Goal: Task Accomplishment & Management: Complete application form

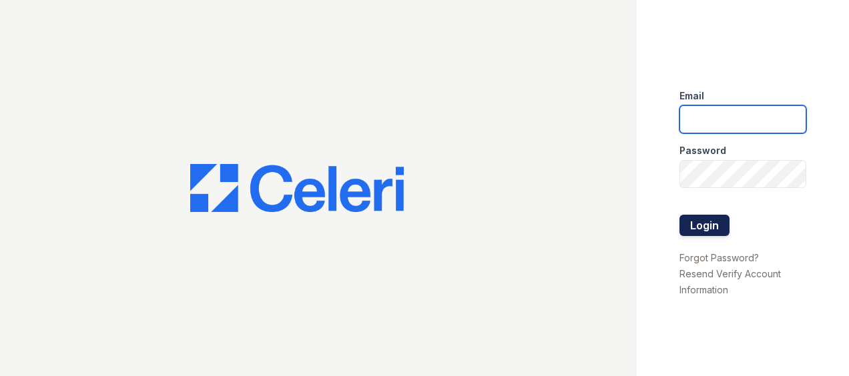
type input "[EMAIL_ADDRESS][DOMAIN_NAME]"
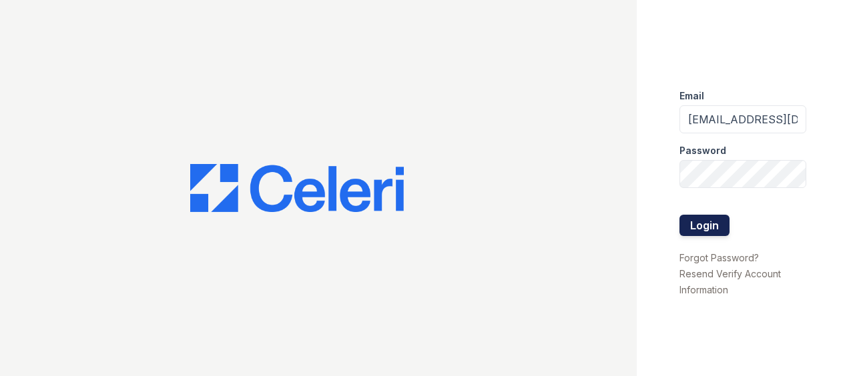
click at [691, 220] on button "Login" at bounding box center [704, 225] width 50 height 21
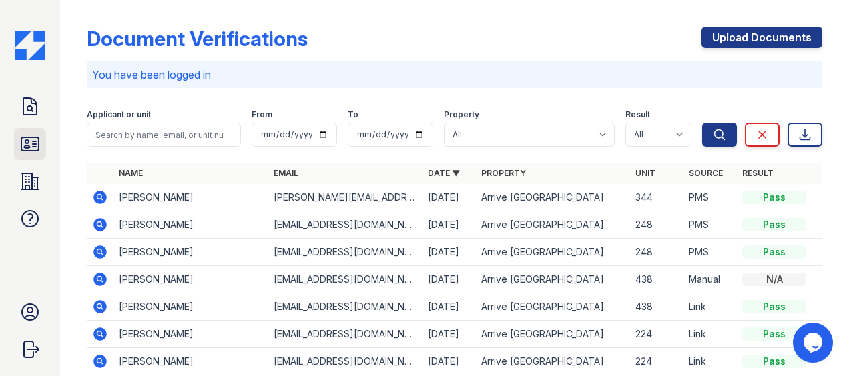
click at [36, 143] on icon at bounding box center [29, 143] width 21 height 21
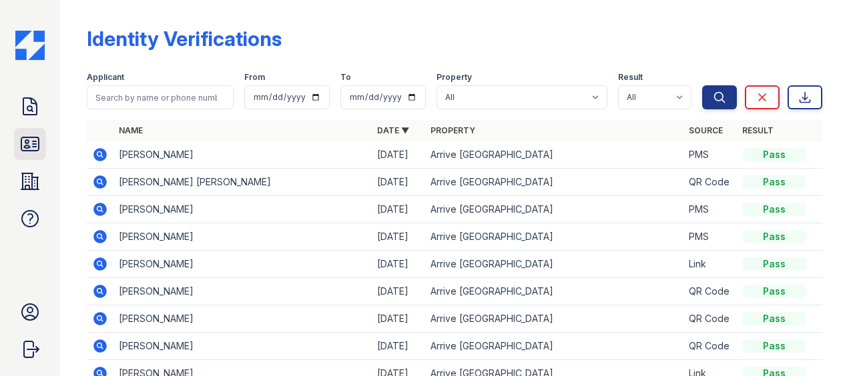
click at [28, 137] on icon at bounding box center [29, 143] width 17 height 13
click at [34, 98] on icon at bounding box center [29, 106] width 21 height 21
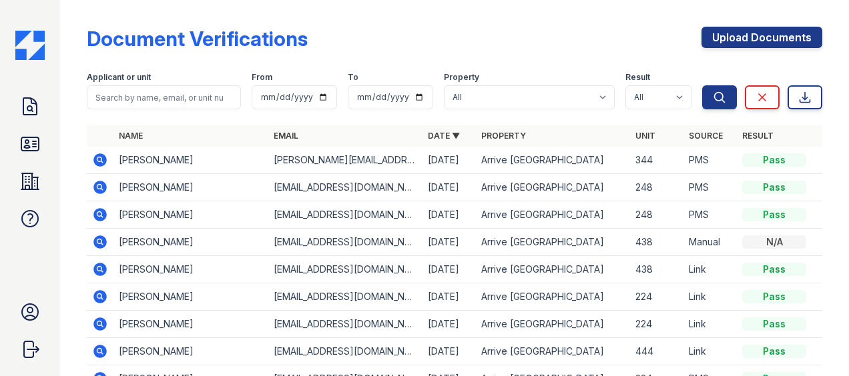
click at [97, 159] on icon at bounding box center [100, 160] width 16 height 16
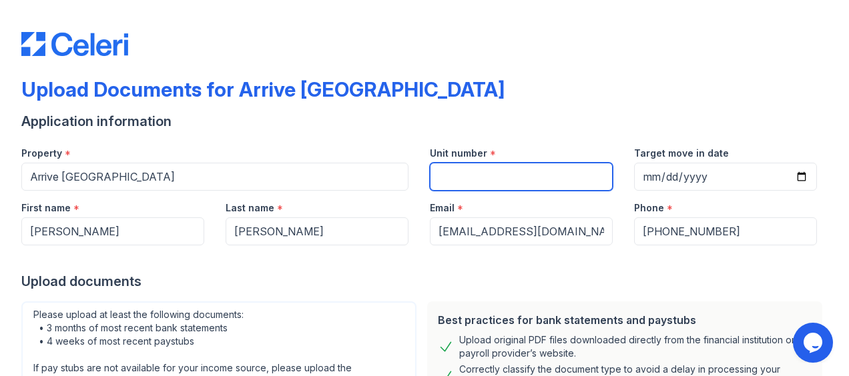
click at [458, 175] on input "Unit number" at bounding box center [521, 177] width 183 height 28
type input "418"
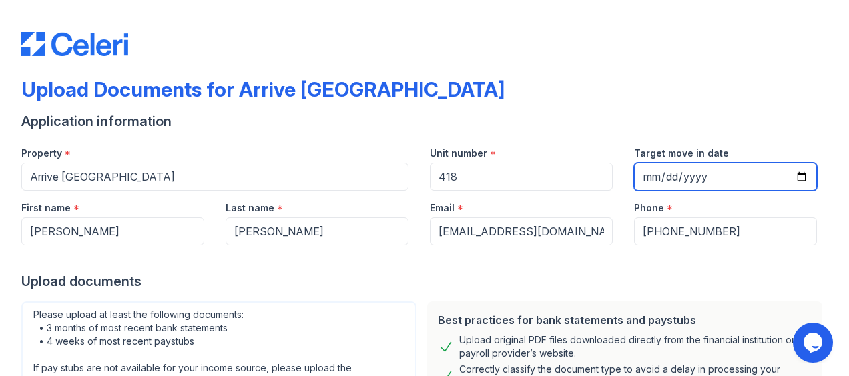
click at [793, 173] on input "Target move in date" at bounding box center [725, 177] width 183 height 28
type input "2025-10-11"
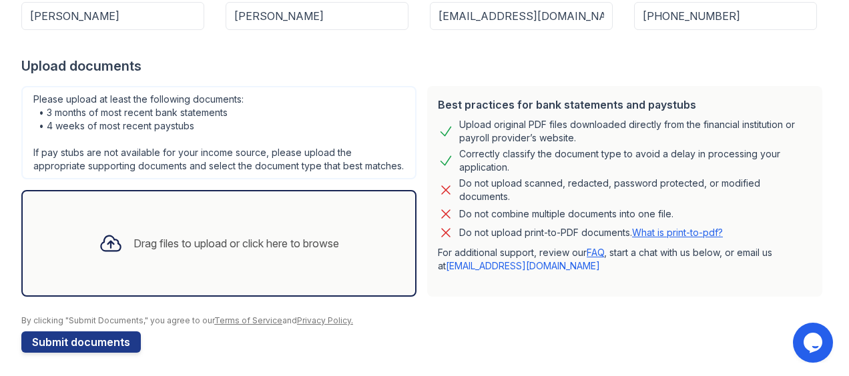
scroll to position [231, 0]
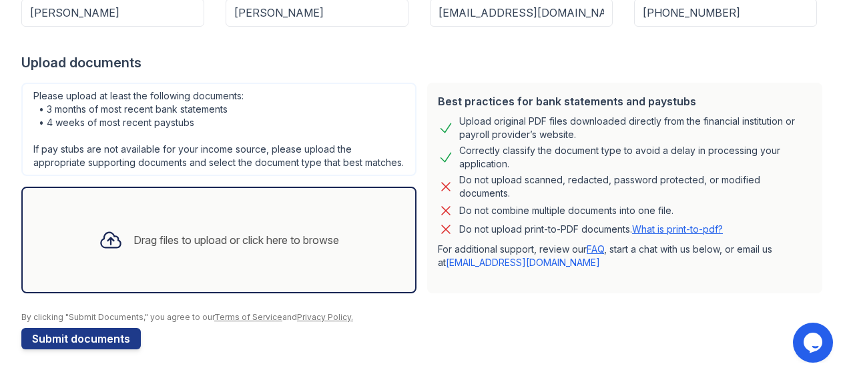
click at [225, 252] on div "Drag files to upload or click here to browse" at bounding box center [219, 239] width 262 height 45
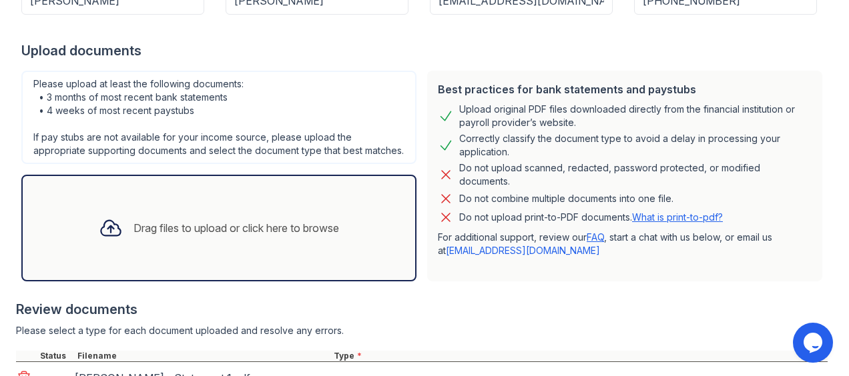
scroll to position [343, 0]
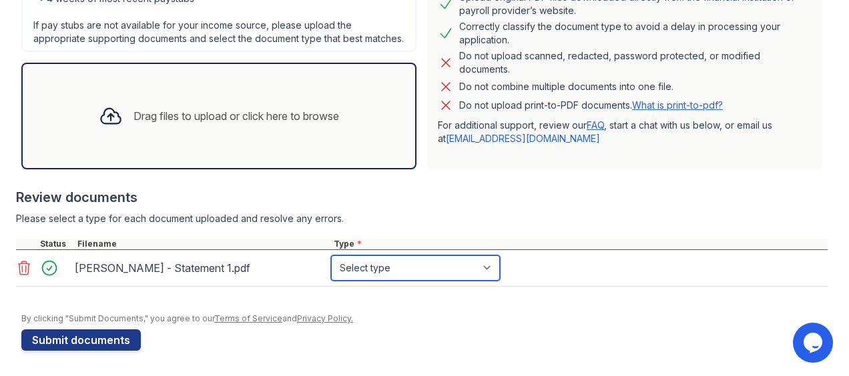
click at [388, 281] on select "Select type Paystub Bank Statement Offer Letter Tax Documents Benefit Award Let…" at bounding box center [415, 268] width 169 height 25
select select "bank_statement"
click at [331, 267] on select "Select type Paystub Bank Statement Offer Letter Tax Documents Benefit Award Let…" at bounding box center [415, 268] width 169 height 25
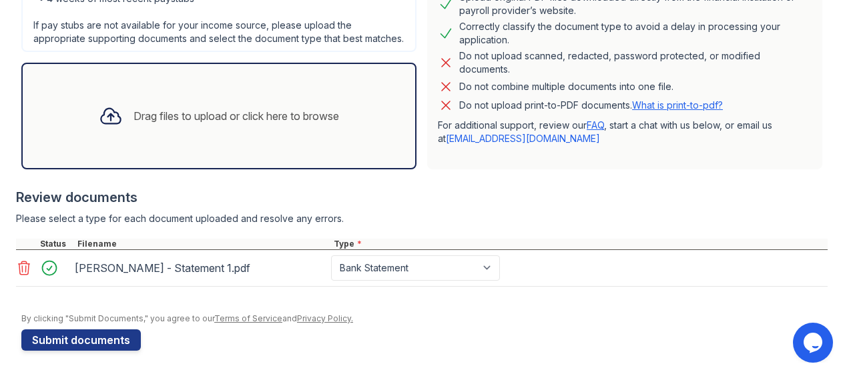
click at [278, 124] on div "Drag files to upload or click here to browse" at bounding box center [235, 116] width 205 height 16
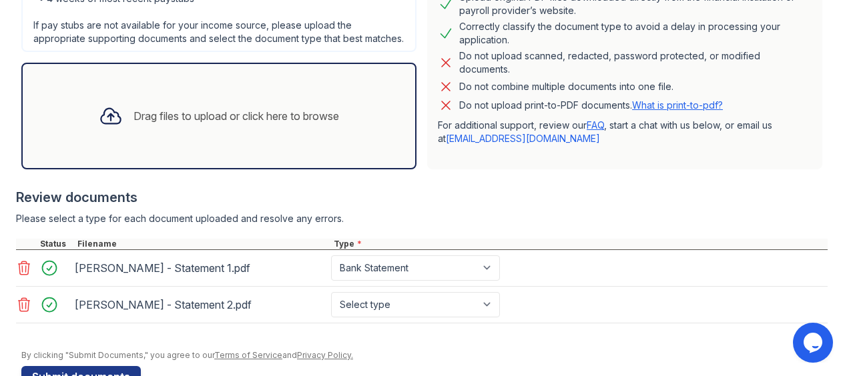
scroll to position [392, 0]
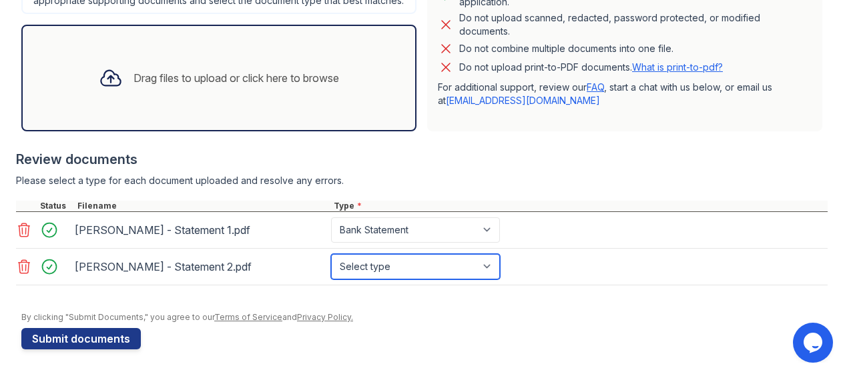
click at [467, 267] on select "Select type Paystub Bank Statement Offer Letter Tax Documents Benefit Award Let…" at bounding box center [415, 266] width 169 height 25
select select "bank_statement"
click at [331, 254] on select "Select type Paystub Bank Statement Offer Letter Tax Documents Benefit Award Let…" at bounding box center [415, 266] width 169 height 25
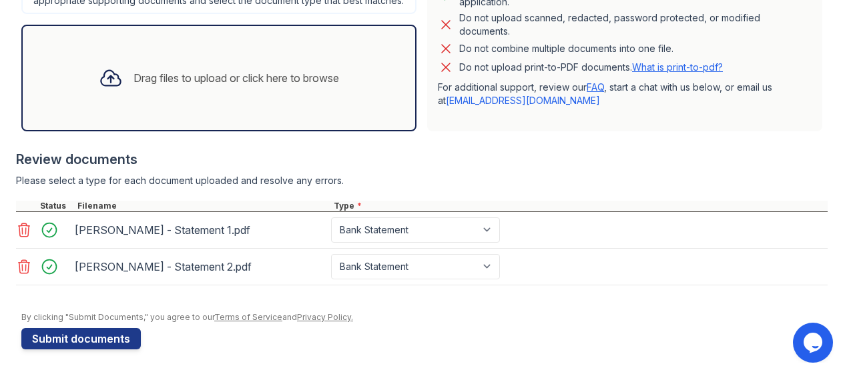
click at [250, 80] on div "Drag files to upload or click here to browse" at bounding box center [235, 78] width 205 height 16
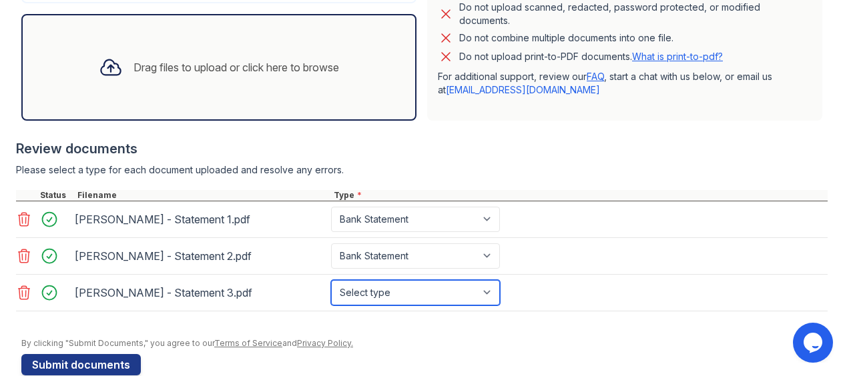
click at [402, 306] on select "Select type Paystub Bank Statement Offer Letter Tax Documents Benefit Award Let…" at bounding box center [415, 292] width 169 height 25
select select "bank_statement"
click at [331, 290] on select "Select type Paystub Bank Statement Offer Letter Tax Documents Benefit Award Let…" at bounding box center [415, 292] width 169 height 25
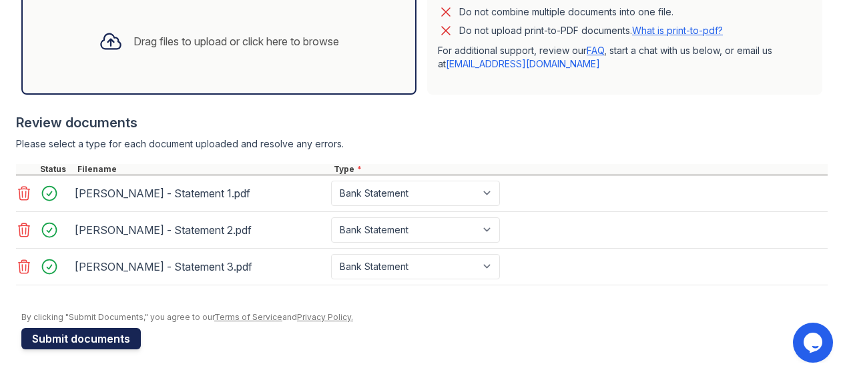
click at [125, 344] on button "Submit documents" at bounding box center [80, 338] width 119 height 21
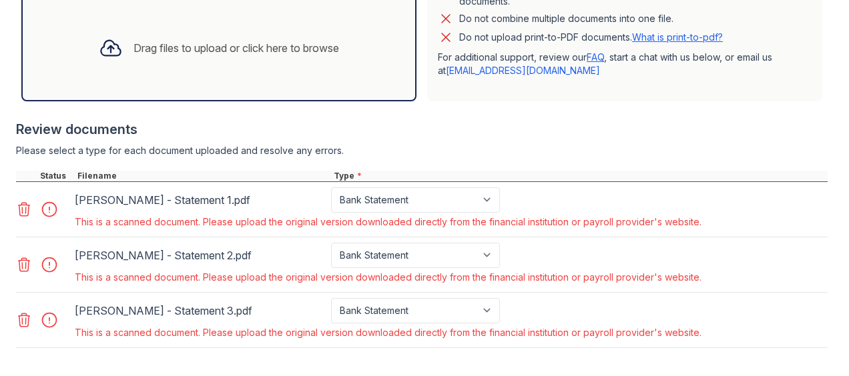
scroll to position [449, 0]
click at [23, 217] on icon at bounding box center [24, 209] width 16 height 16
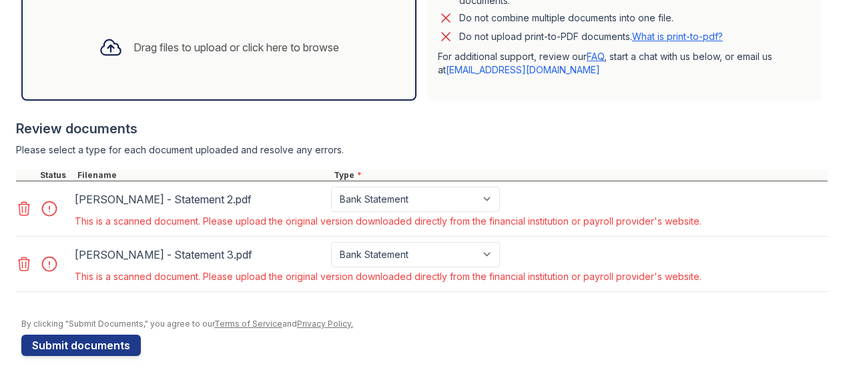
click at [25, 217] on icon at bounding box center [24, 209] width 16 height 16
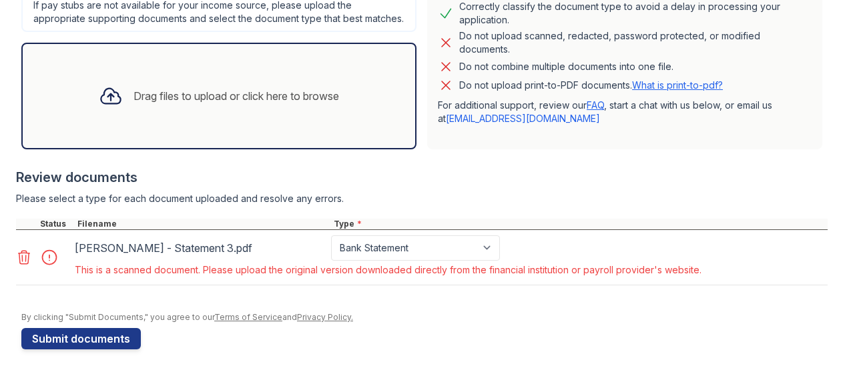
click at [26, 256] on icon at bounding box center [24, 257] width 11 height 13
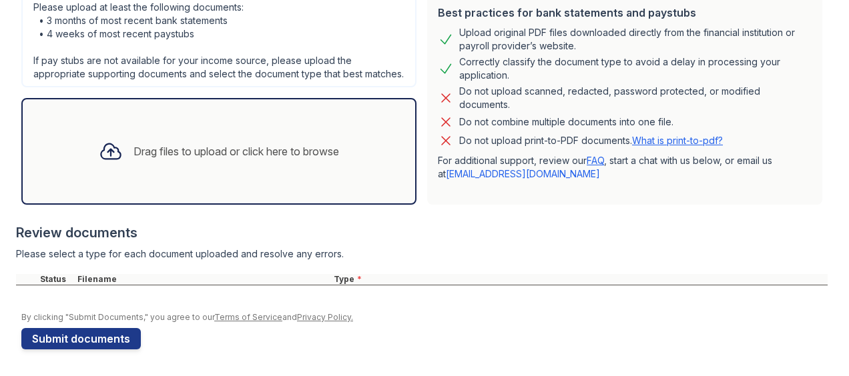
scroll to position [357, 0]
click at [212, 156] on div "Drag files to upload or click here to browse" at bounding box center [235, 151] width 205 height 16
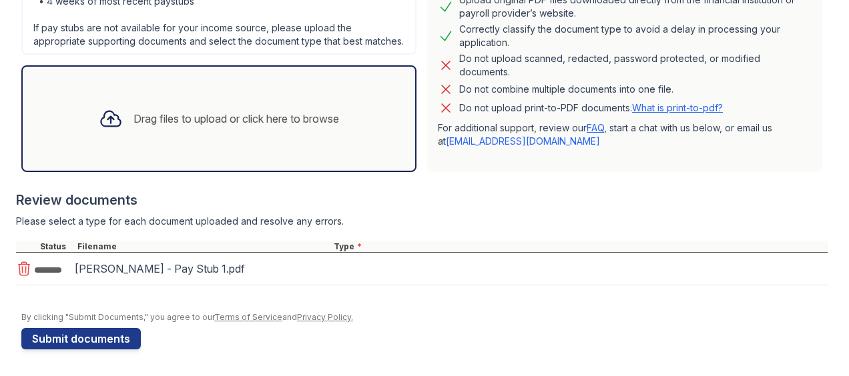
scroll to position [393, 0]
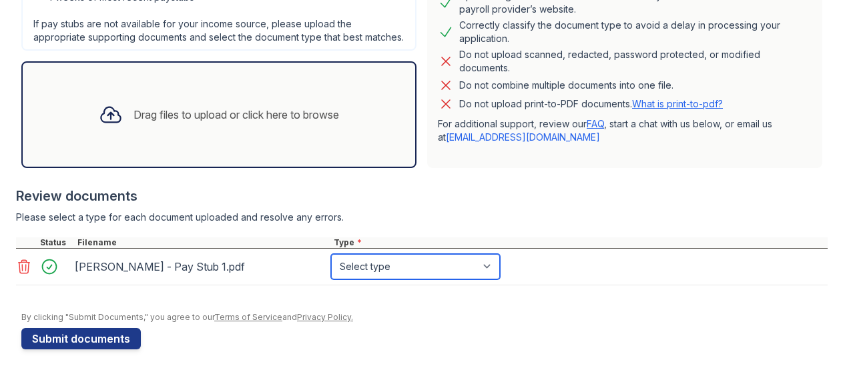
click at [366, 264] on select "Select type Paystub Bank Statement Offer Letter Tax Documents Benefit Award Let…" at bounding box center [415, 266] width 169 height 25
select select "paystub"
click at [331, 254] on select "Select type Paystub Bank Statement Offer Letter Tax Documents Benefit Award Let…" at bounding box center [415, 266] width 169 height 25
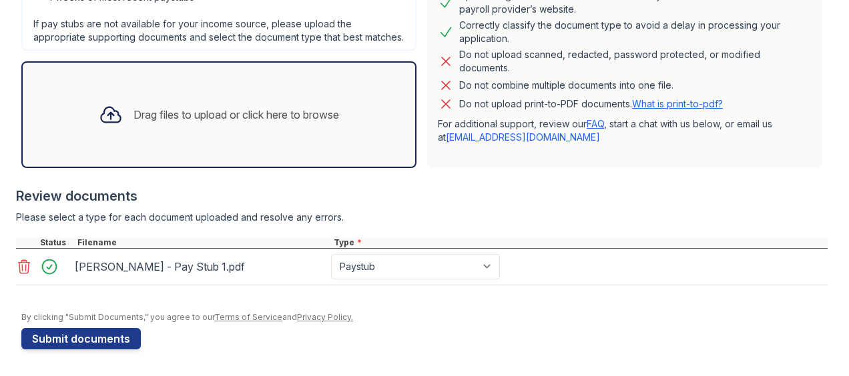
click at [295, 123] on div "Drag files to upload or click here to browse" at bounding box center [235, 115] width 205 height 16
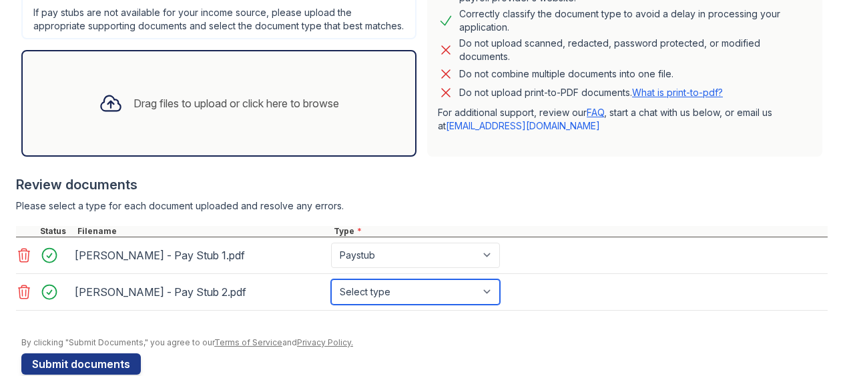
click at [382, 297] on select "Select type Paystub Bank Statement Offer Letter Tax Documents Benefit Award Let…" at bounding box center [415, 292] width 169 height 25
select select "paystub"
click at [331, 290] on select "Select type Paystub Bank Statement Offer Letter Tax Documents Benefit Award Let…" at bounding box center [415, 292] width 169 height 25
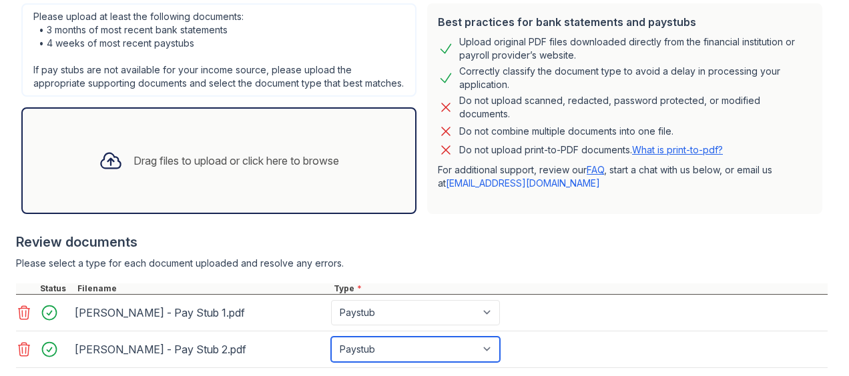
scroll to position [429, 0]
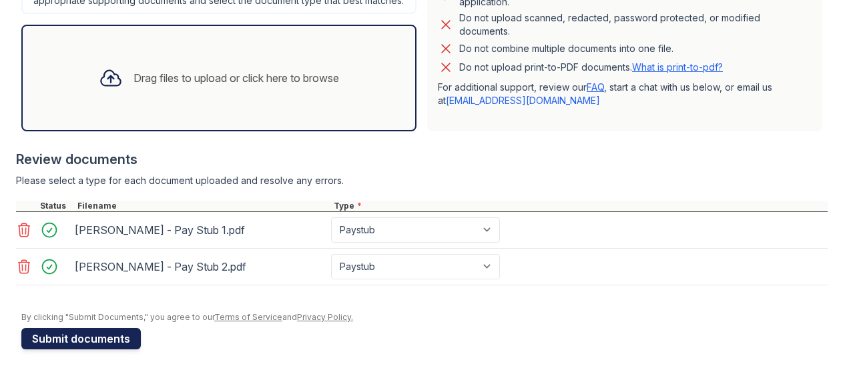
click at [110, 342] on button "Submit documents" at bounding box center [80, 338] width 119 height 21
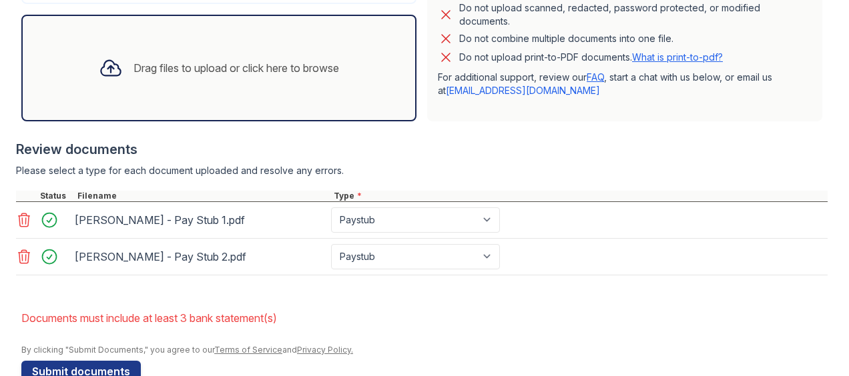
scroll to position [381, 0]
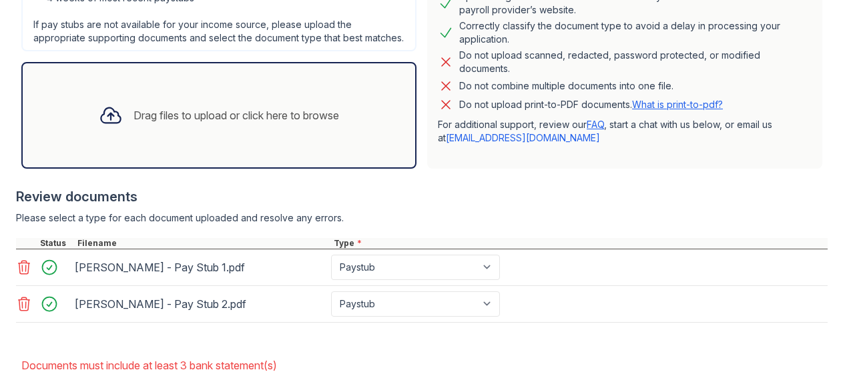
click at [282, 123] on div "Drag files to upload or click here to browse" at bounding box center [235, 115] width 205 height 16
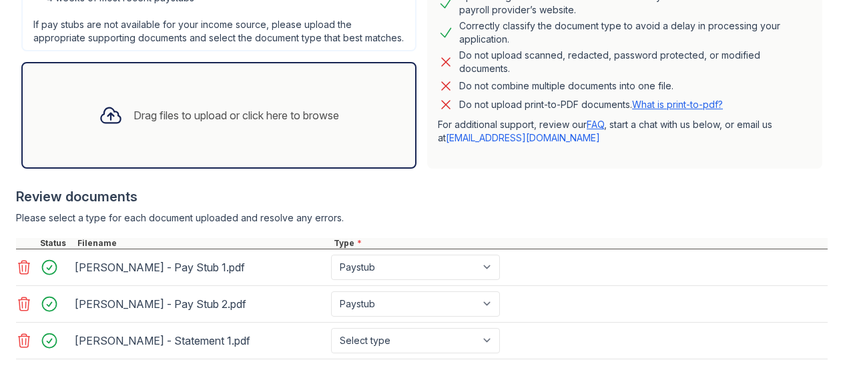
click at [272, 123] on div "Drag files to upload or click here to browse" at bounding box center [235, 115] width 205 height 16
click at [302, 121] on div "Drag files to upload or click here to browse" at bounding box center [235, 115] width 205 height 16
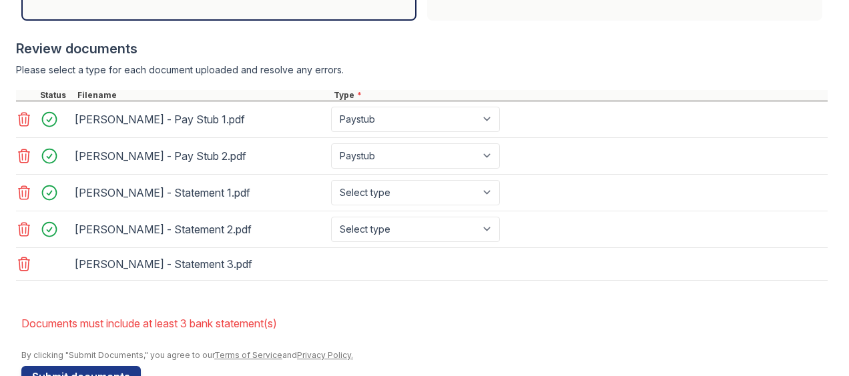
scroll to position [530, 0]
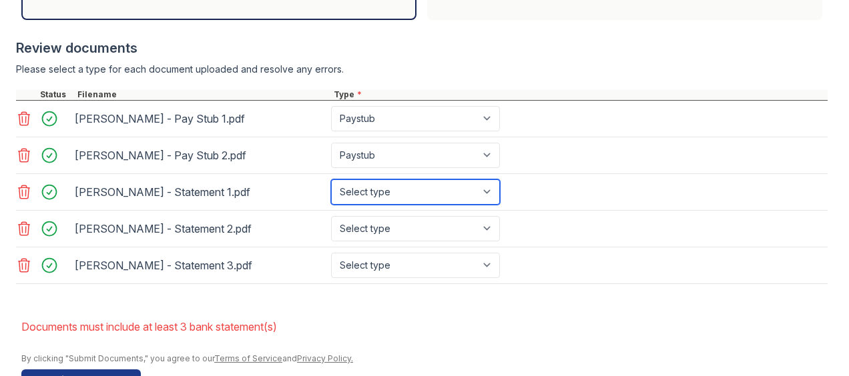
click at [396, 205] on select "Select type Paystub Bank Statement Offer Letter Tax Documents Benefit Award Let…" at bounding box center [415, 191] width 169 height 25
select select "bank_statement"
click at [331, 189] on select "Select type Paystub Bank Statement Offer Letter Tax Documents Benefit Award Let…" at bounding box center [415, 191] width 169 height 25
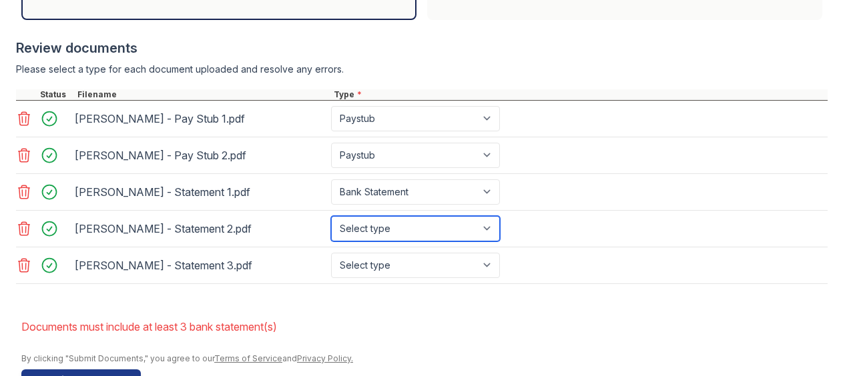
click at [408, 236] on select "Select type Paystub Bank Statement Offer Letter Tax Documents Benefit Award Let…" at bounding box center [415, 228] width 169 height 25
select select "bank_statement"
click at [331, 225] on select "Select type Paystub Bank Statement Offer Letter Tax Documents Benefit Award Let…" at bounding box center [415, 228] width 169 height 25
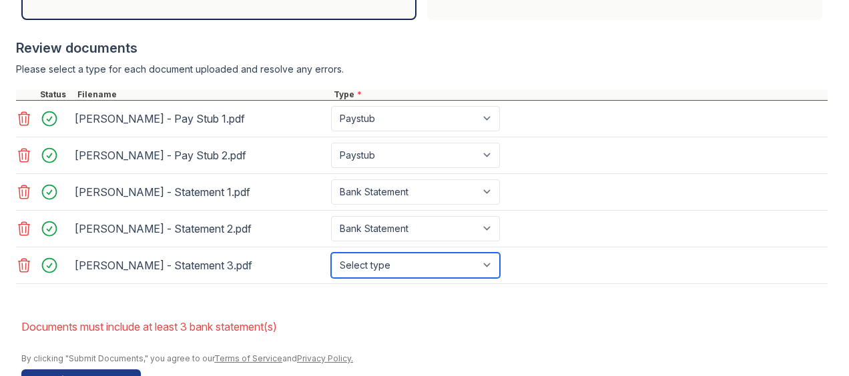
click at [425, 278] on select "Select type Paystub Bank Statement Offer Letter Tax Documents Benefit Award Let…" at bounding box center [415, 265] width 169 height 25
select select "bank_statement"
click at [331, 262] on select "Select type Paystub Bank Statement Offer Letter Tax Documents Benefit Award Let…" at bounding box center [415, 265] width 169 height 25
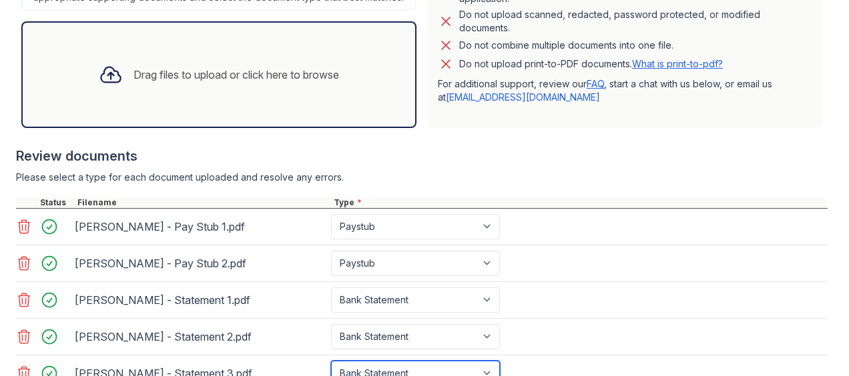
scroll to position [580, 0]
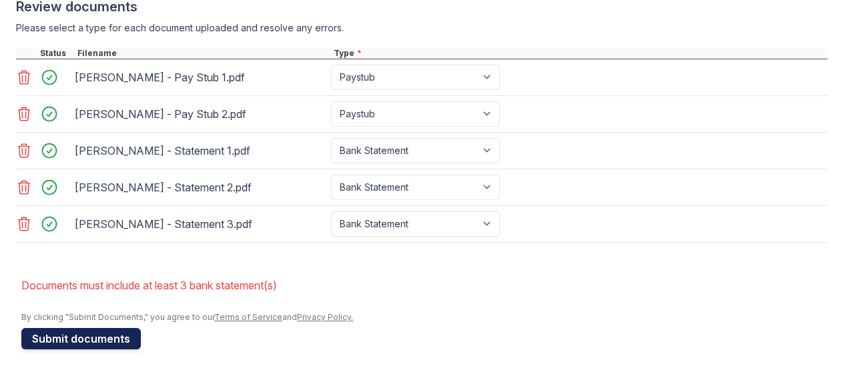
click at [105, 335] on button "Submit documents" at bounding box center [80, 338] width 119 height 21
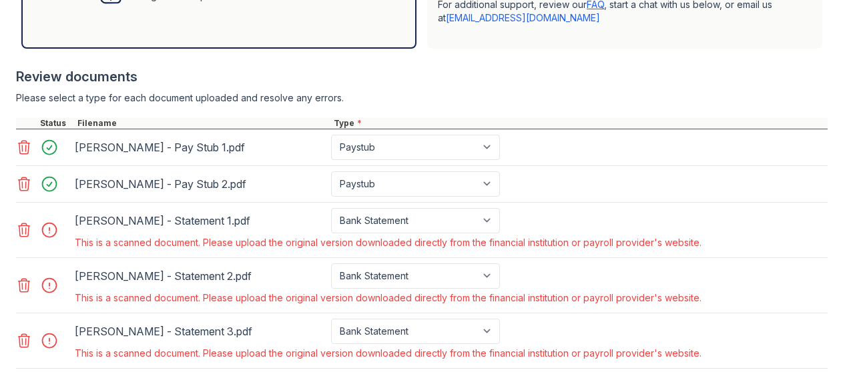
scroll to position [534, 0]
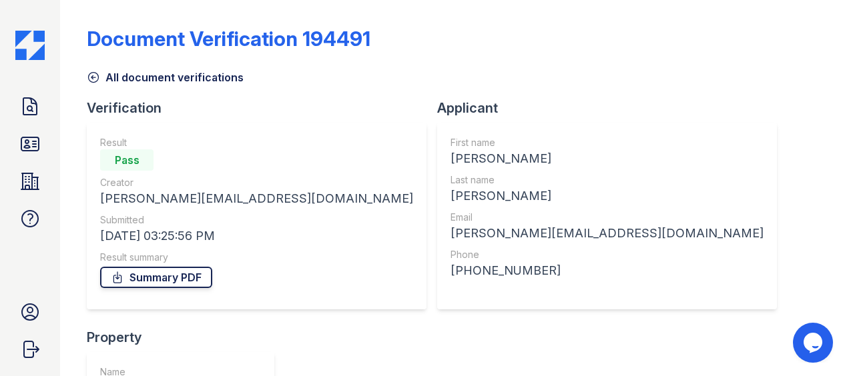
click at [181, 274] on link "Summary PDF" at bounding box center [156, 277] width 112 height 21
click at [37, 106] on icon at bounding box center [29, 106] width 21 height 21
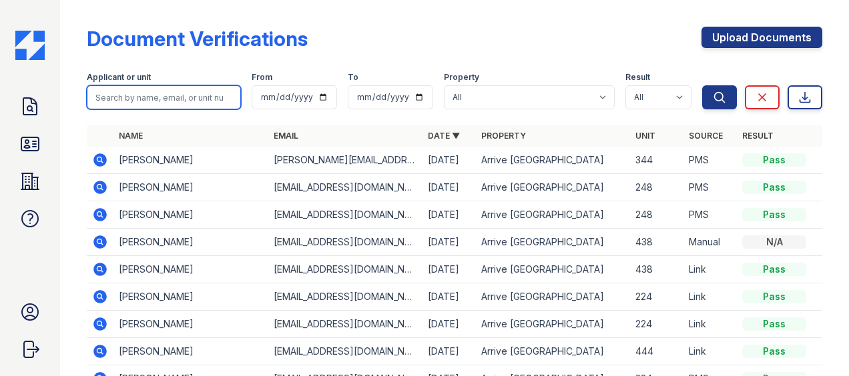
click at [153, 93] on input "search" at bounding box center [164, 97] width 154 height 24
type input "eaton"
click at [702, 85] on button "Search" at bounding box center [719, 97] width 35 height 24
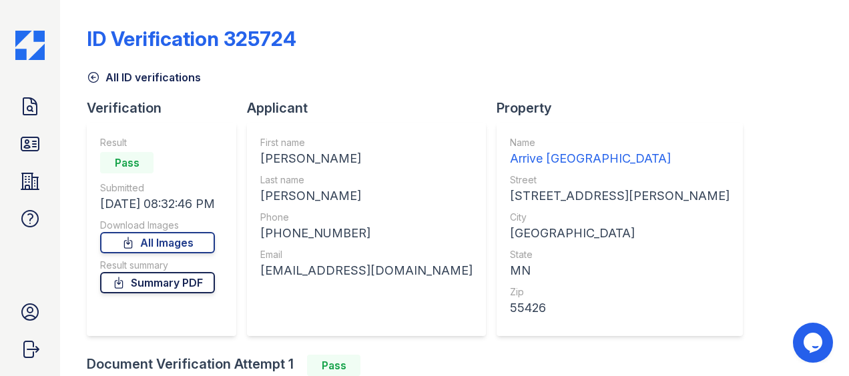
click at [207, 286] on link "Summary PDF" at bounding box center [157, 282] width 115 height 21
click at [179, 242] on link "All Images" at bounding box center [157, 242] width 115 height 21
